Goal: Browse casually: Explore the website without a specific task or goal

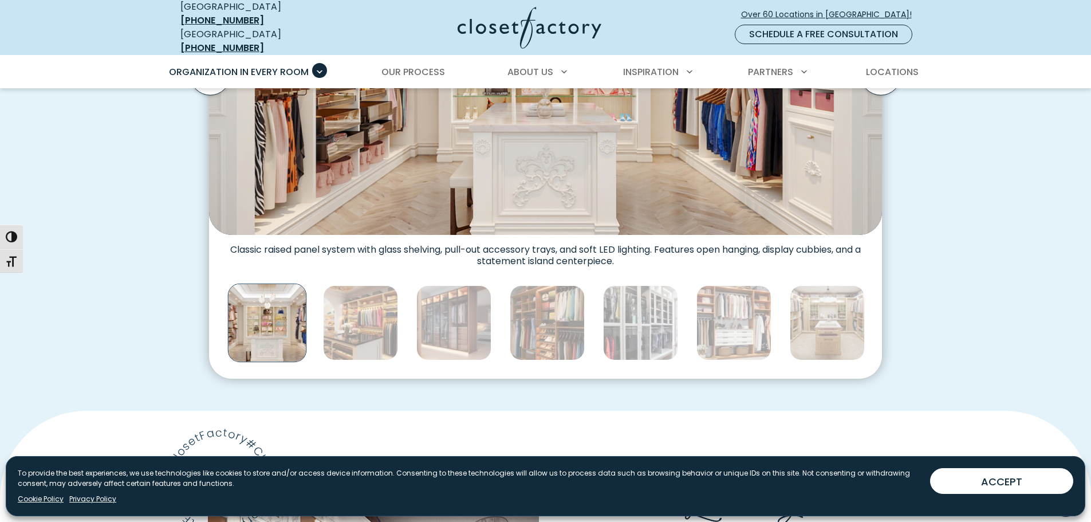
scroll to position [400, 0]
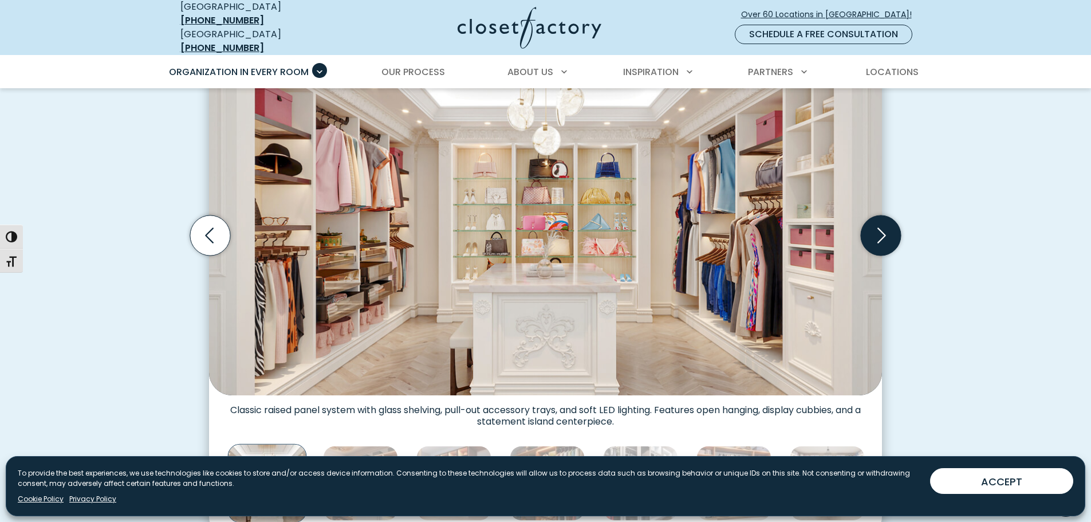
click at [887, 230] on icon "Next slide" at bounding box center [881, 235] width 40 height 40
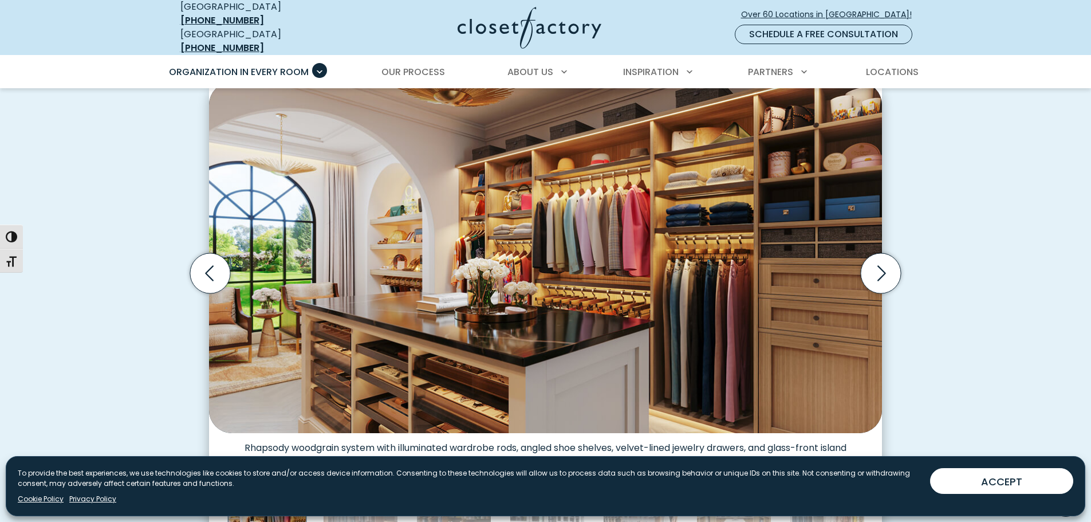
scroll to position [343, 0]
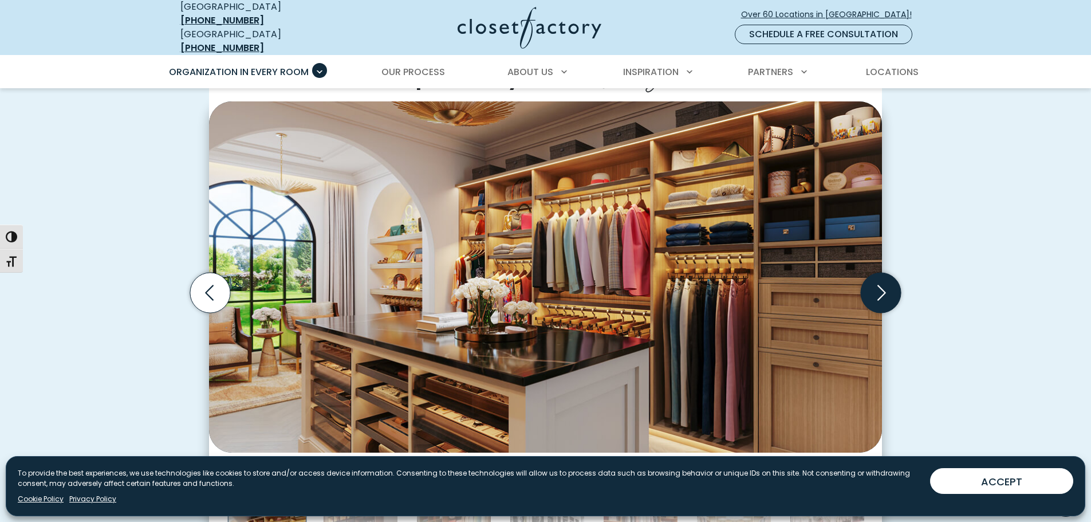
click at [890, 291] on icon "Next slide" at bounding box center [881, 293] width 40 height 40
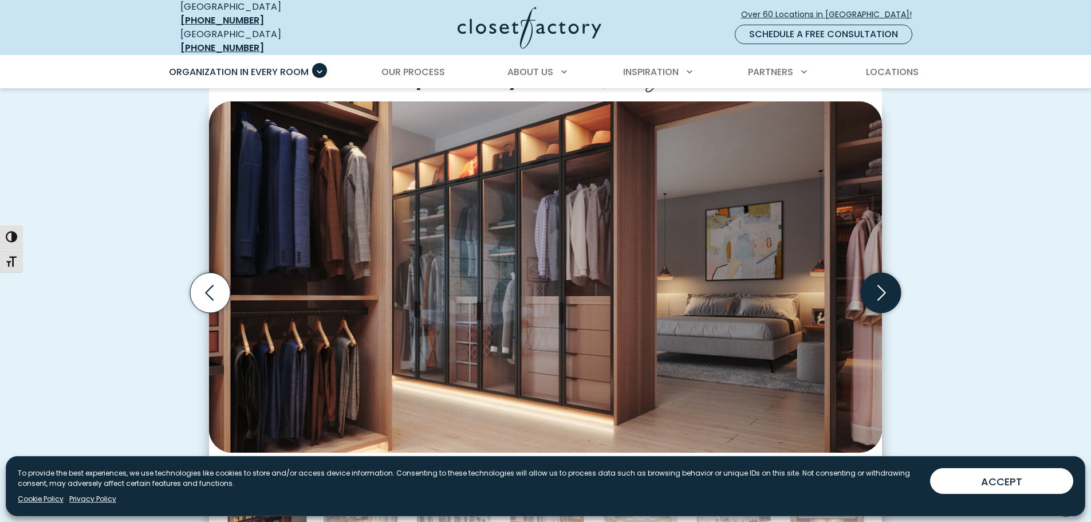
click at [880, 288] on icon "Next slide" at bounding box center [881, 293] width 40 height 40
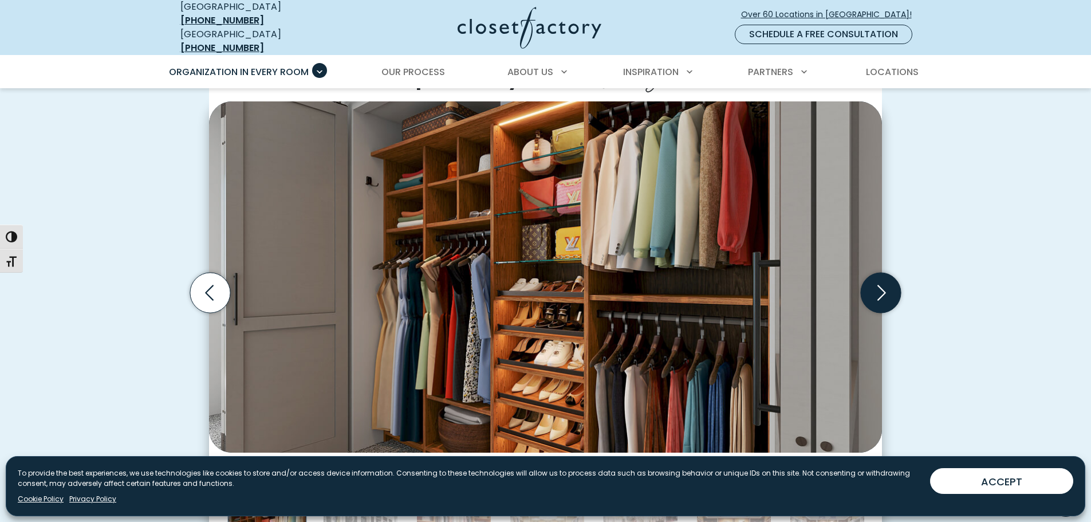
click at [880, 288] on icon "Next slide" at bounding box center [881, 293] width 40 height 40
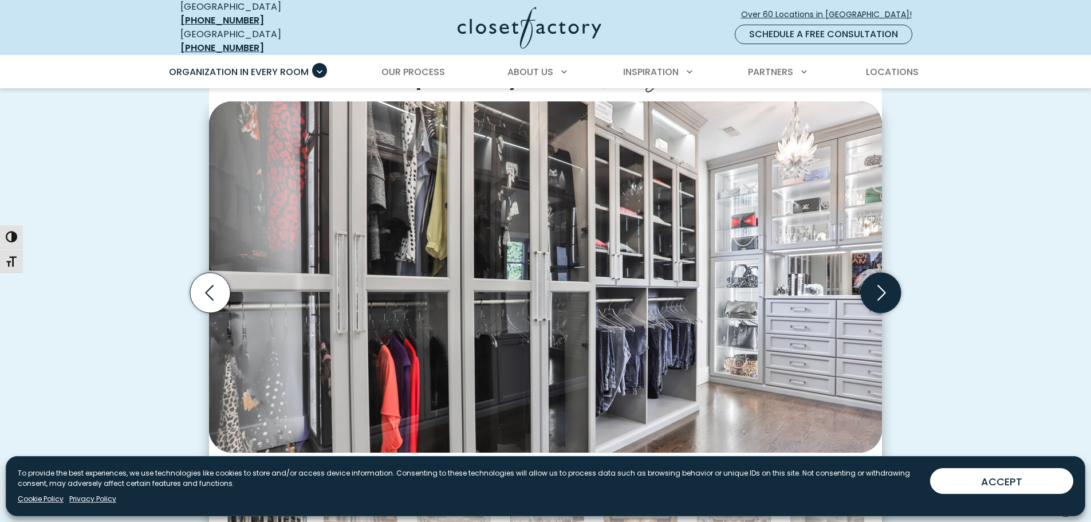
click at [880, 288] on icon "Next slide" at bounding box center [881, 293] width 40 height 40
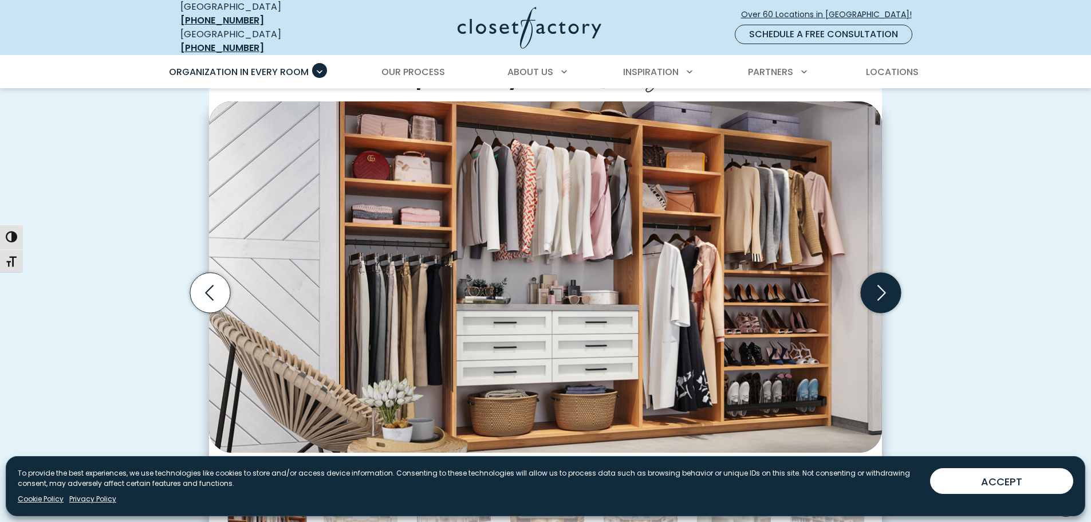
click at [880, 288] on icon "Next slide" at bounding box center [881, 293] width 40 height 40
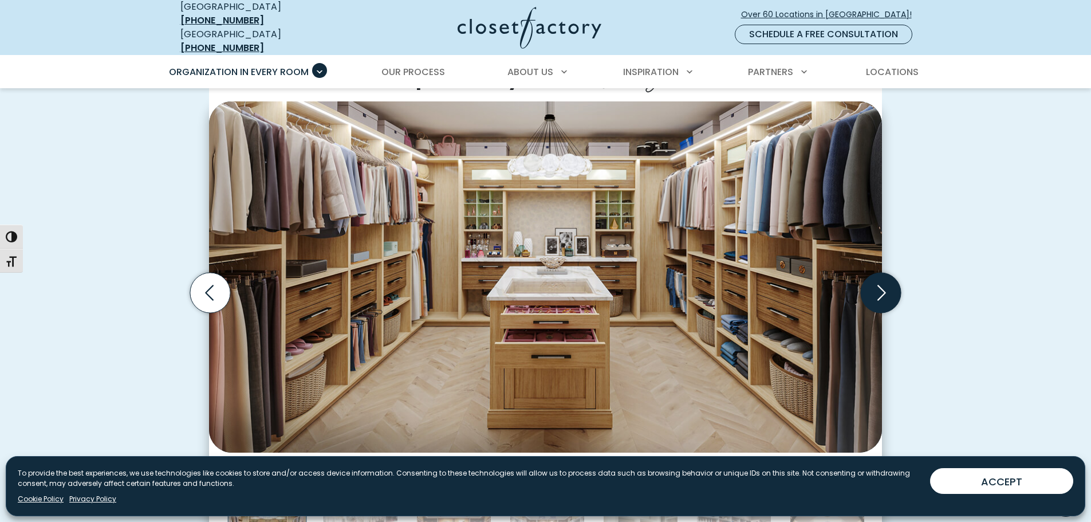
click at [875, 283] on icon "Next slide" at bounding box center [881, 293] width 40 height 40
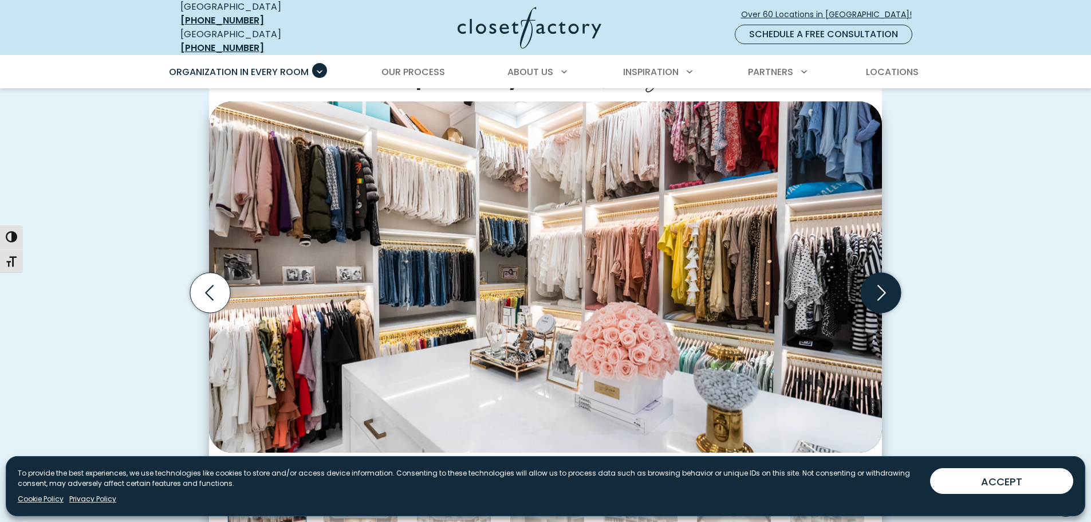
click at [875, 283] on icon "Next slide" at bounding box center [881, 293] width 40 height 40
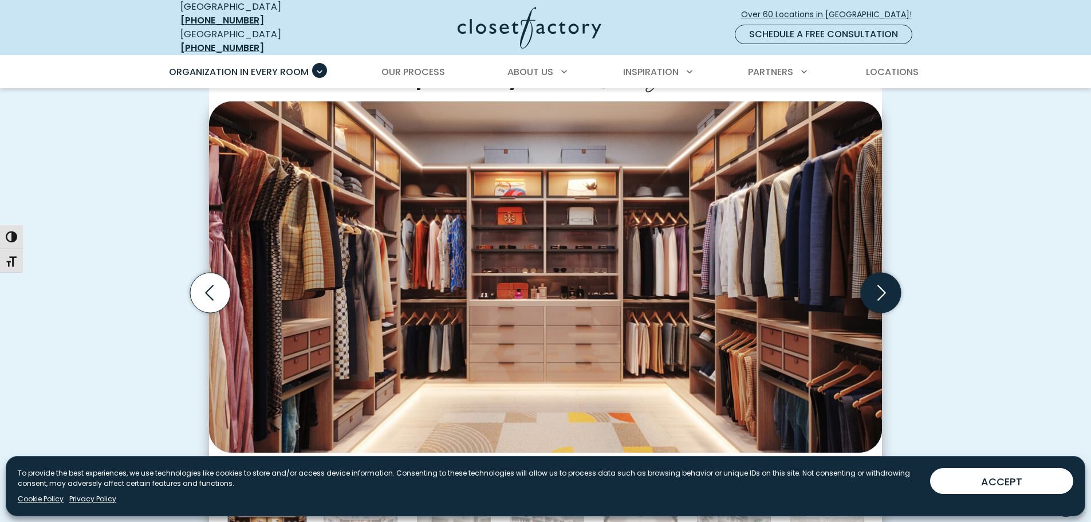
click at [875, 283] on icon "Next slide" at bounding box center [881, 293] width 40 height 40
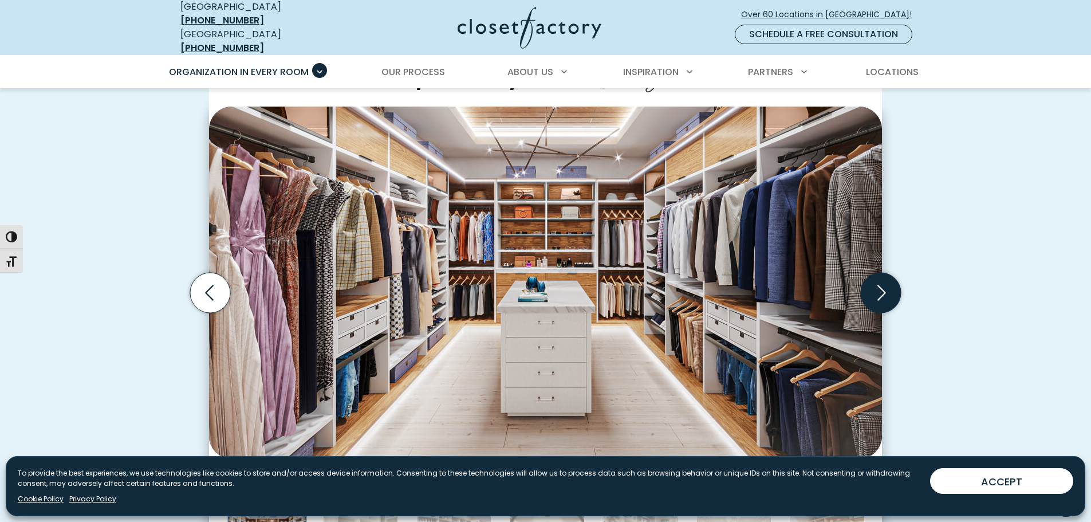
click at [875, 283] on icon "Next slide" at bounding box center [881, 293] width 40 height 40
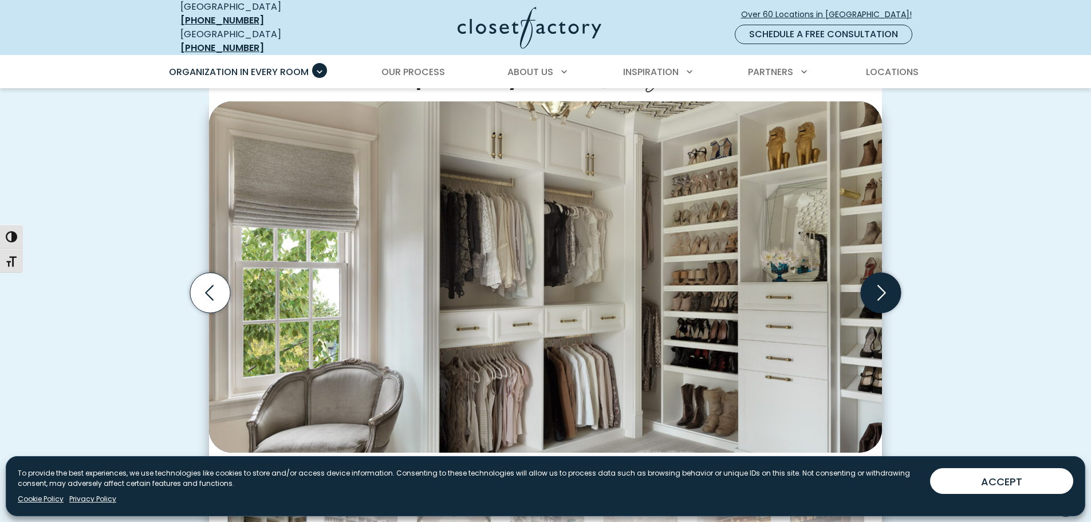
click at [875, 283] on icon "Next slide" at bounding box center [881, 293] width 40 height 40
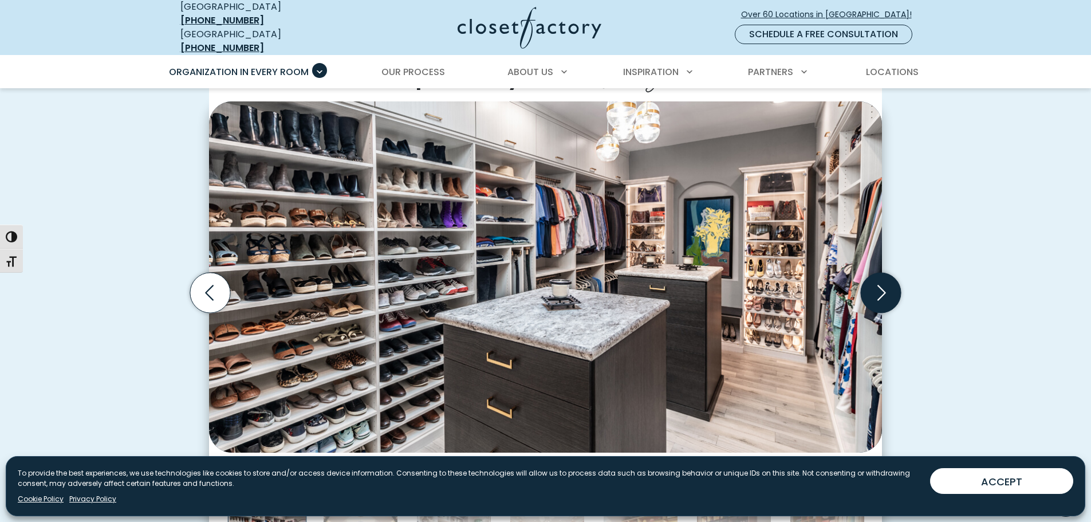
click at [874, 283] on icon "Next slide" at bounding box center [881, 293] width 40 height 40
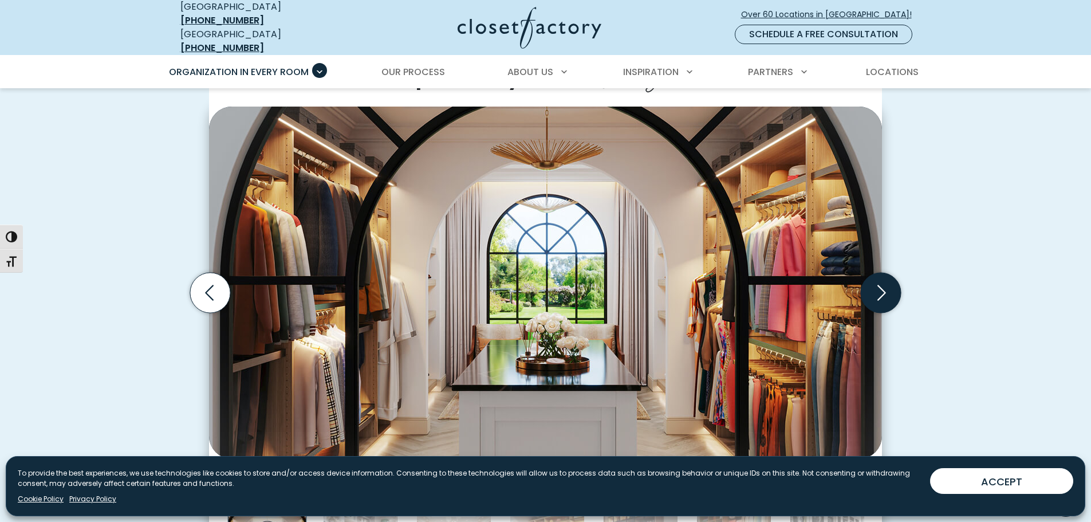
click at [874, 283] on icon "Next slide" at bounding box center [881, 293] width 40 height 40
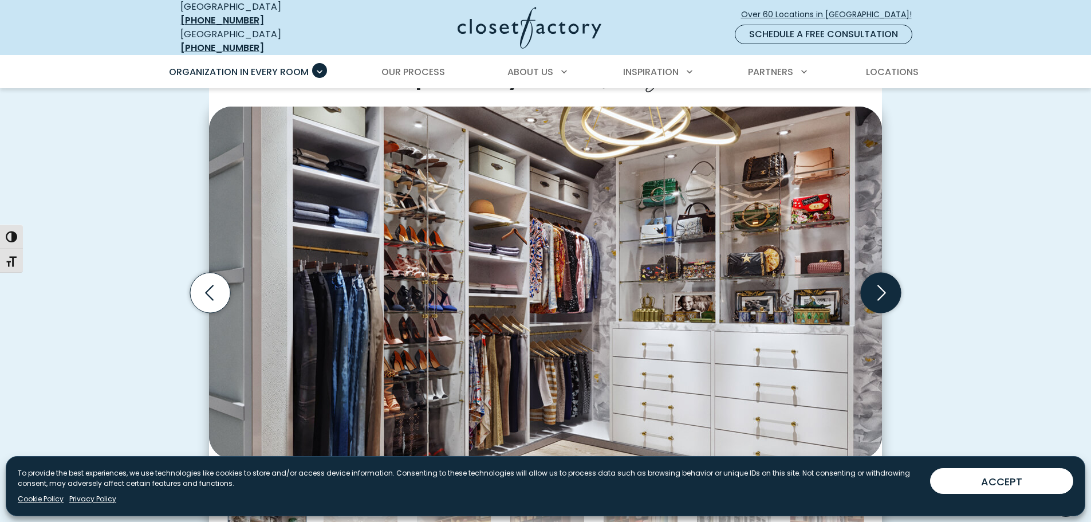
click at [874, 283] on icon "Next slide" at bounding box center [881, 293] width 40 height 40
